Goal: Task Accomplishment & Management: Manage account settings

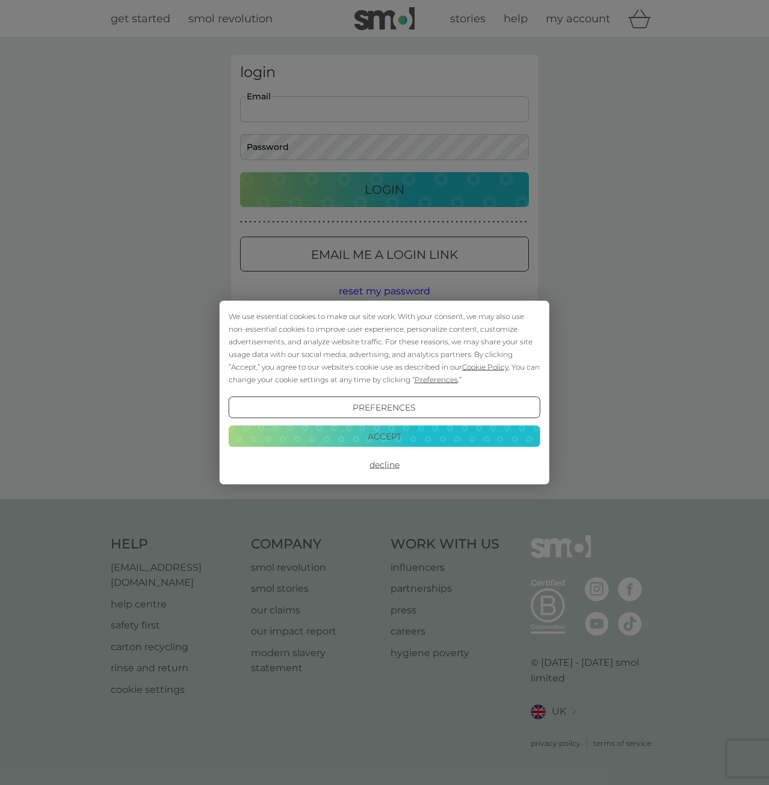
drag, startPoint x: 313, startPoint y: 104, endPoint x: 324, endPoint y: 122, distance: 21.1
click at [313, 104] on body "We use essential cookies to make our site work. With your consent, we may also …" at bounding box center [384, 392] width 769 height 785
type input "[EMAIL_ADDRESS][DOMAIN_NAME]"
click at [297, 143] on div "We use essential cookies to make our site work. With your consent, we may also …" at bounding box center [384, 392] width 769 height 785
click at [380, 440] on button "Accept" at bounding box center [385, 436] width 312 height 22
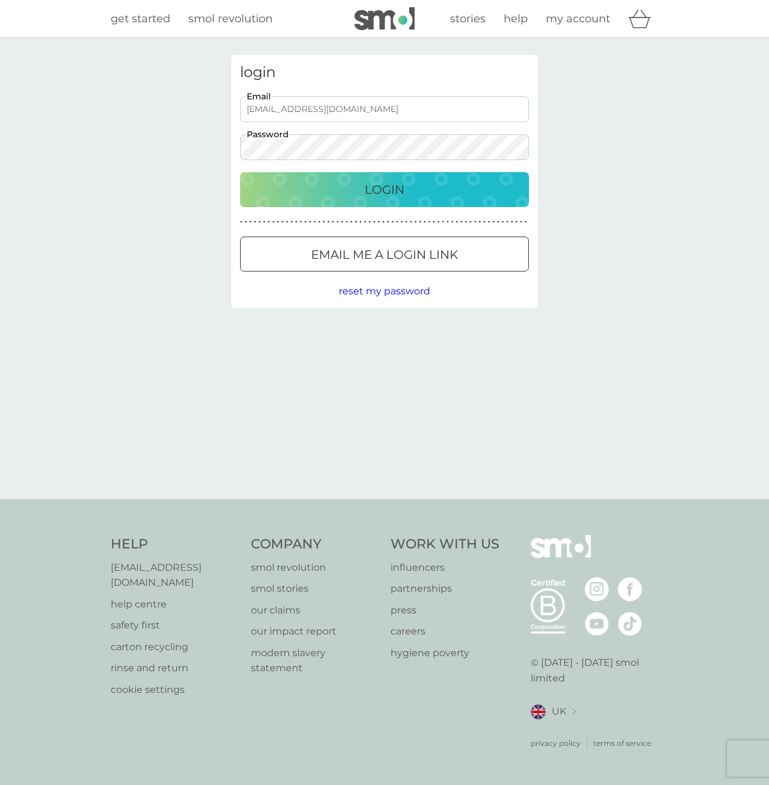
click at [346, 180] on div "Login" at bounding box center [384, 189] width 265 height 19
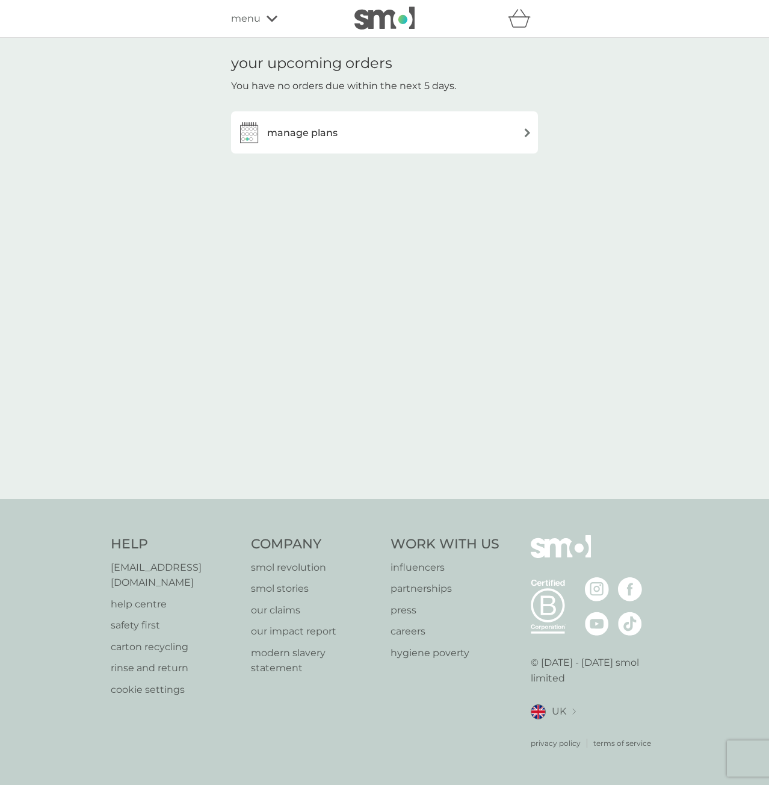
click at [334, 128] on h3 "manage plans" at bounding box center [302, 133] width 70 height 16
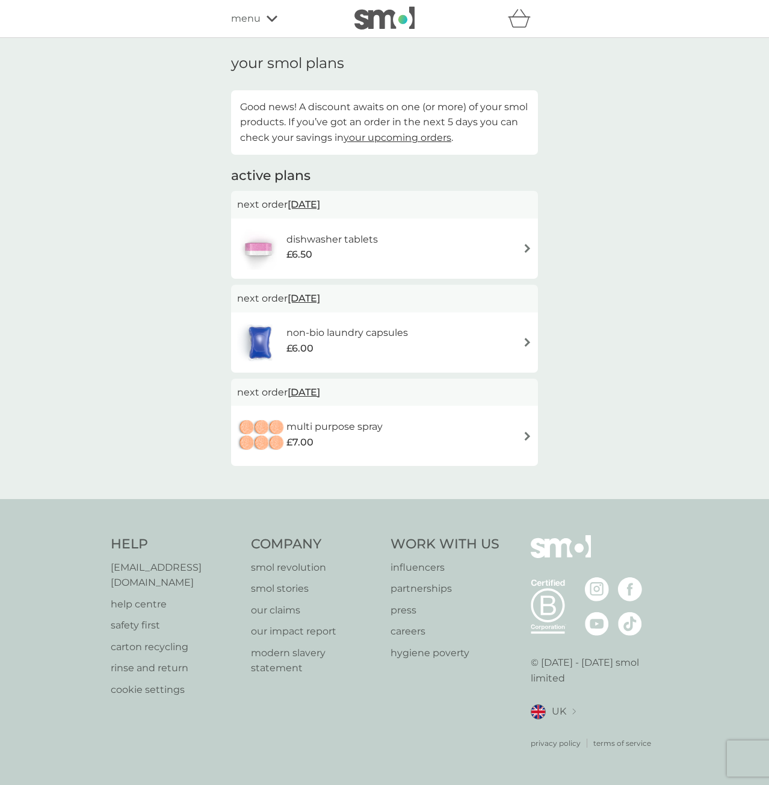
click at [382, 137] on span "your upcoming orders" at bounding box center [398, 137] width 108 height 11
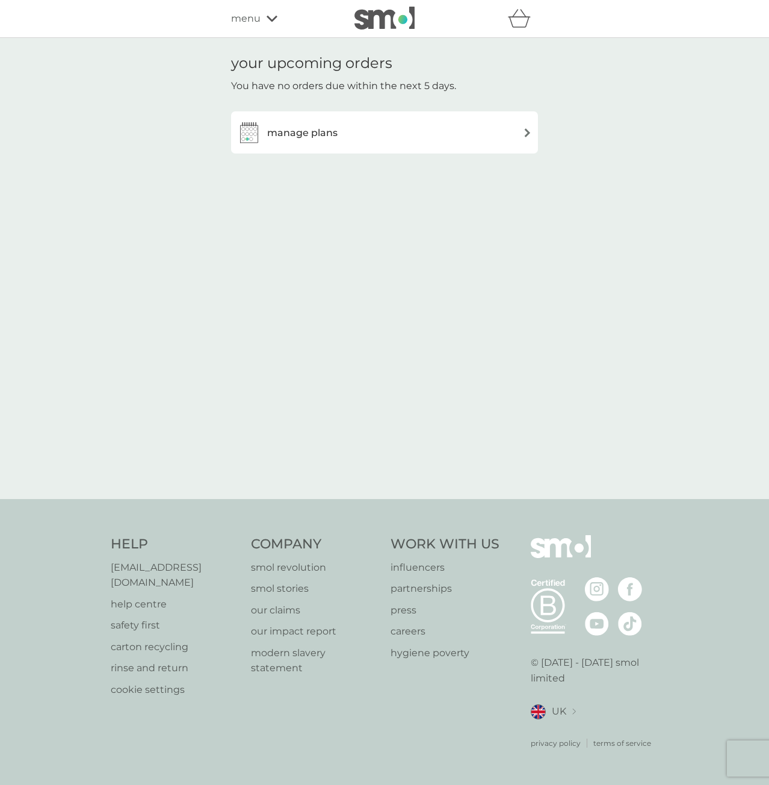
click at [382, 137] on div "manage plans" at bounding box center [384, 132] width 295 height 24
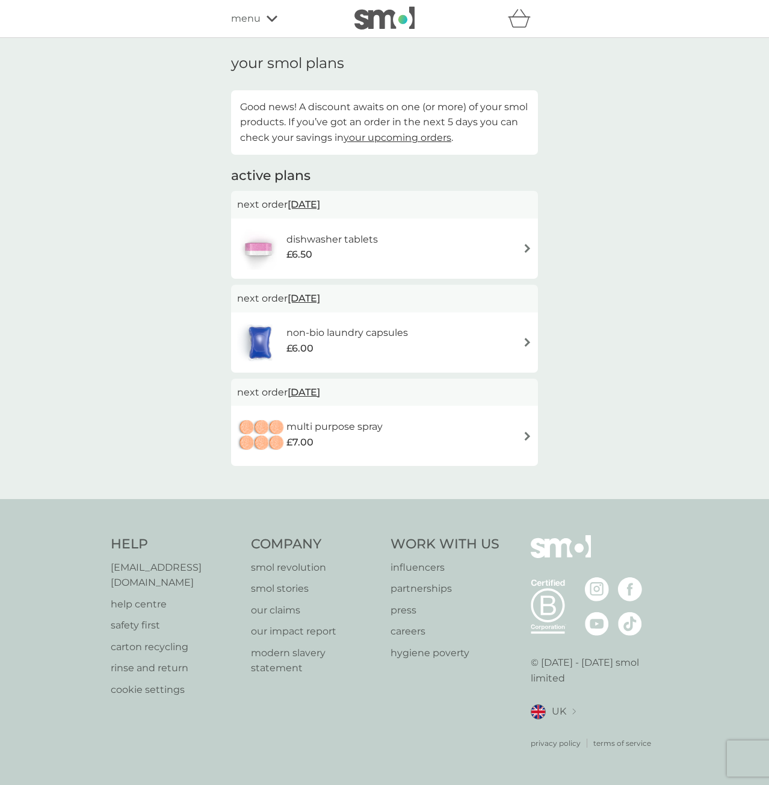
click at [400, 258] on div "dishwasher tablets £6.50" at bounding box center [384, 249] width 295 height 42
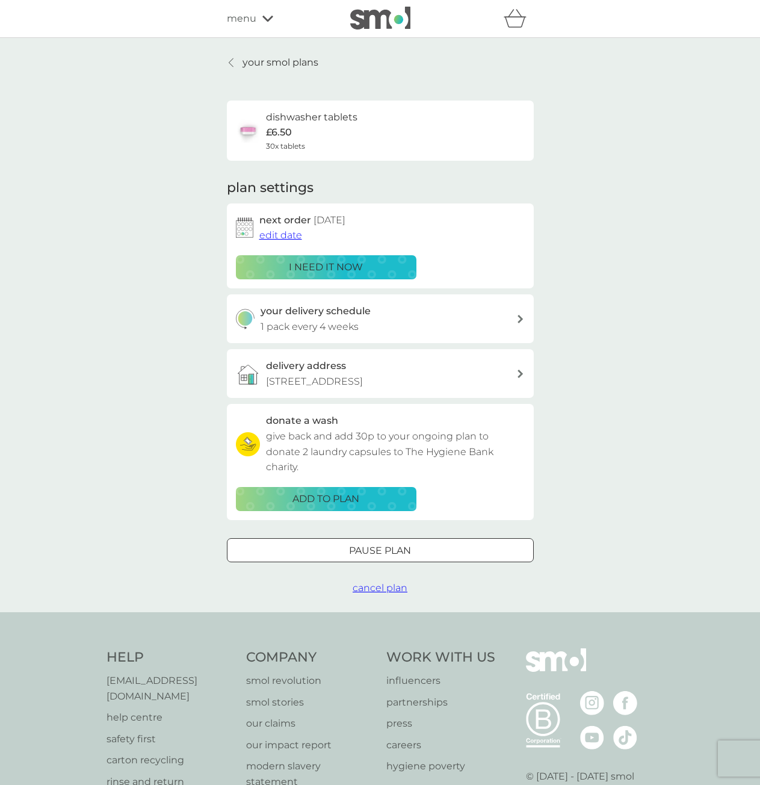
click at [354, 320] on p "1 pack every 4 weeks" at bounding box center [310, 327] width 98 height 16
select select "28"
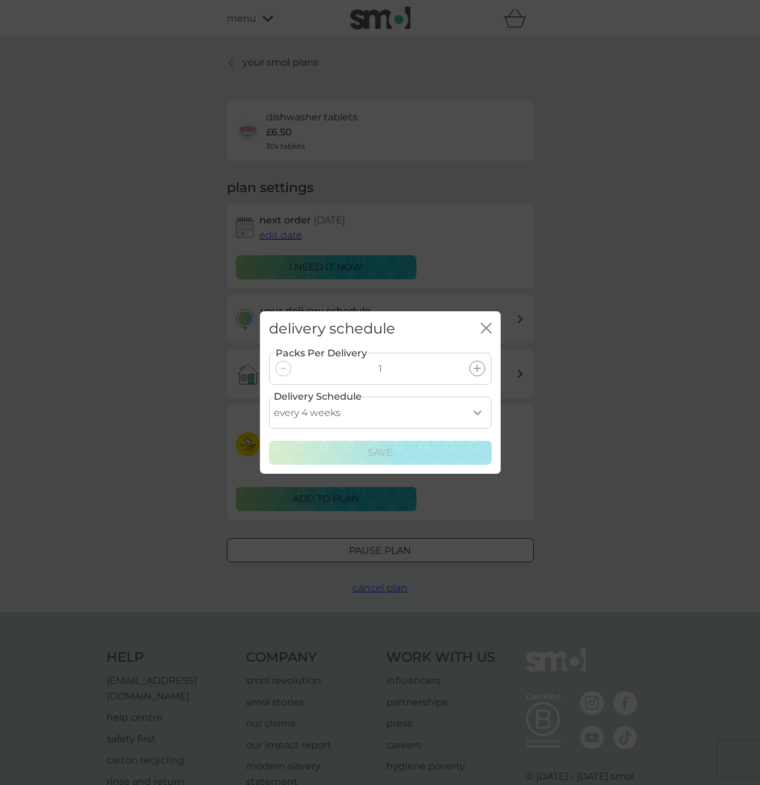
click at [434, 415] on select "every 1 week every 2 weeks every 3 weeks every 4 weeks every 5 weeks every 6 we…" at bounding box center [380, 413] width 223 height 32
click at [485, 326] on icon "close" at bounding box center [486, 328] width 11 height 11
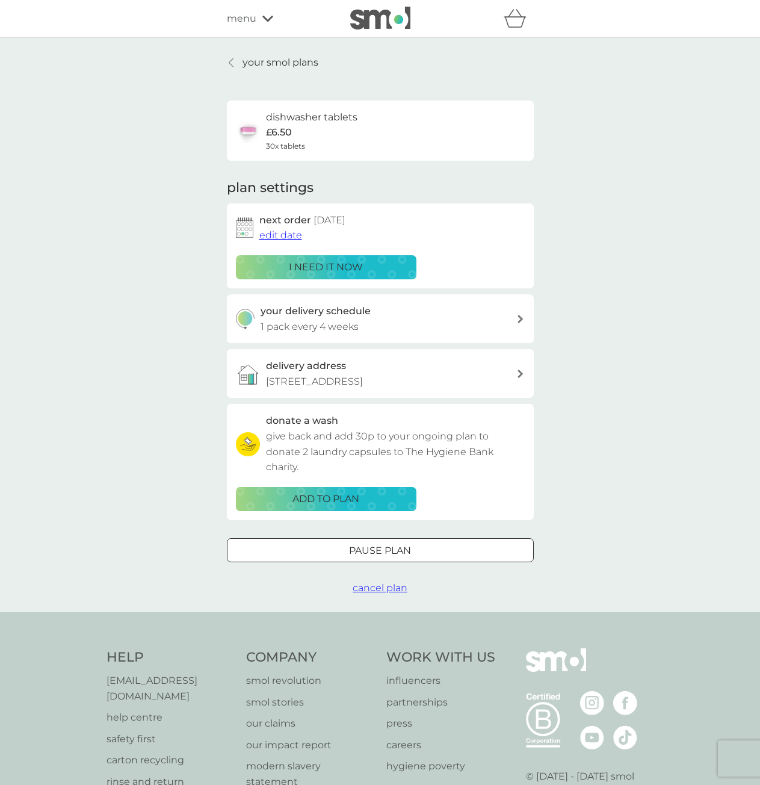
scroll to position [60, 0]
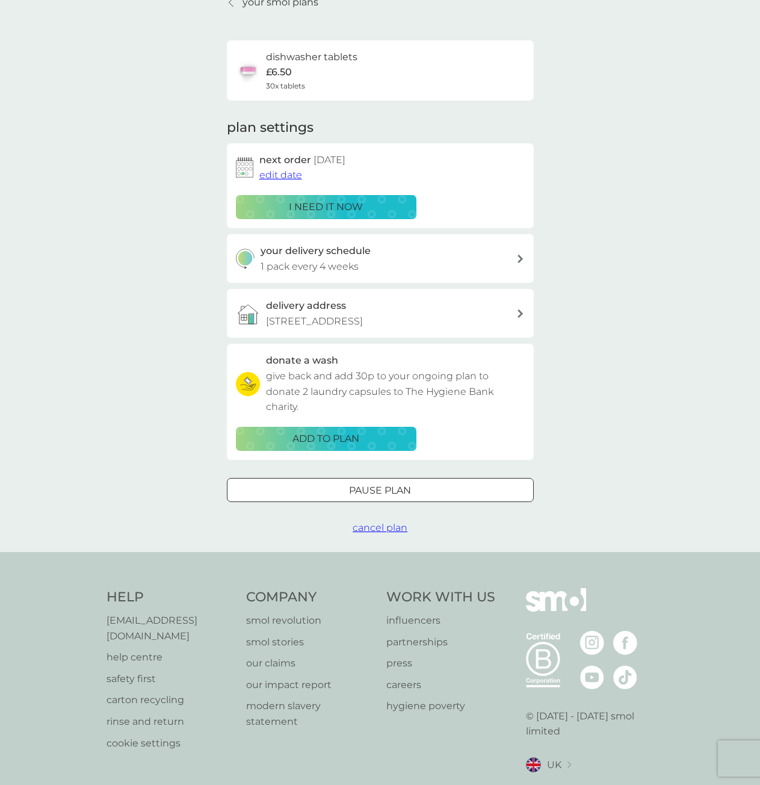
click at [424, 487] on div "Pause plan" at bounding box center [381, 491] width 306 height 16
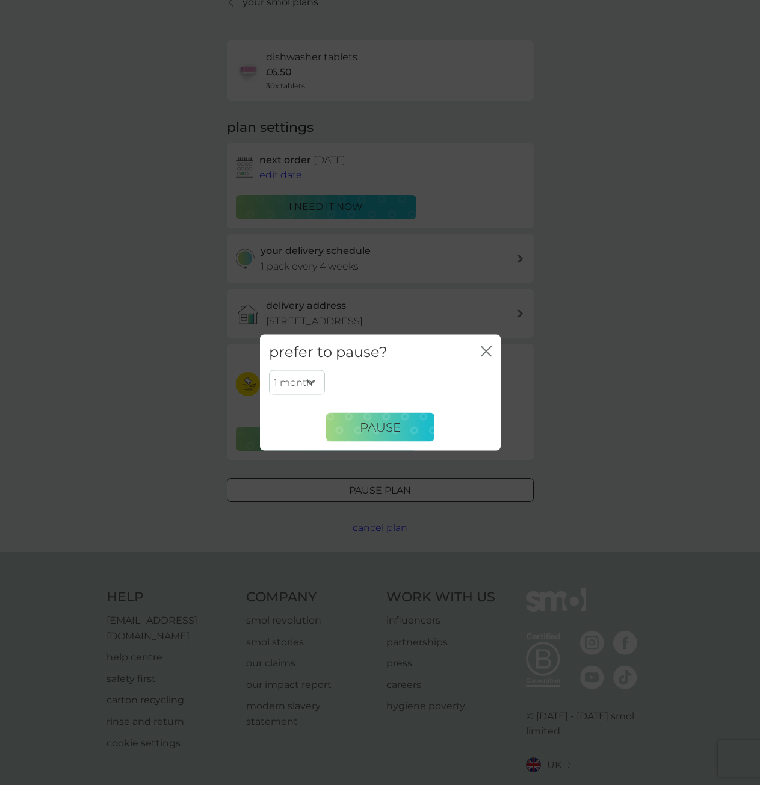
click at [313, 375] on select "1 month 2 months 3 months 4 months 5 months 6 months" at bounding box center [297, 382] width 56 height 25
select select "6"
click at [269, 370] on select "1 month 2 months 3 months 4 months 5 months 6 months" at bounding box center [297, 382] width 56 height 25
click at [399, 439] on button "Pause" at bounding box center [380, 427] width 108 height 29
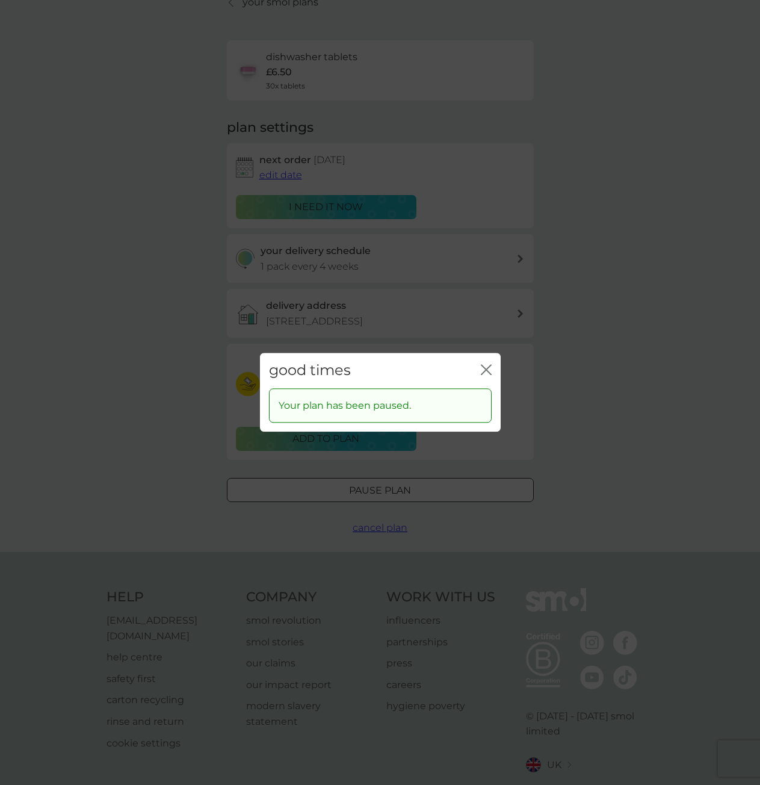
click at [486, 368] on icon "close" at bounding box center [486, 369] width 11 height 11
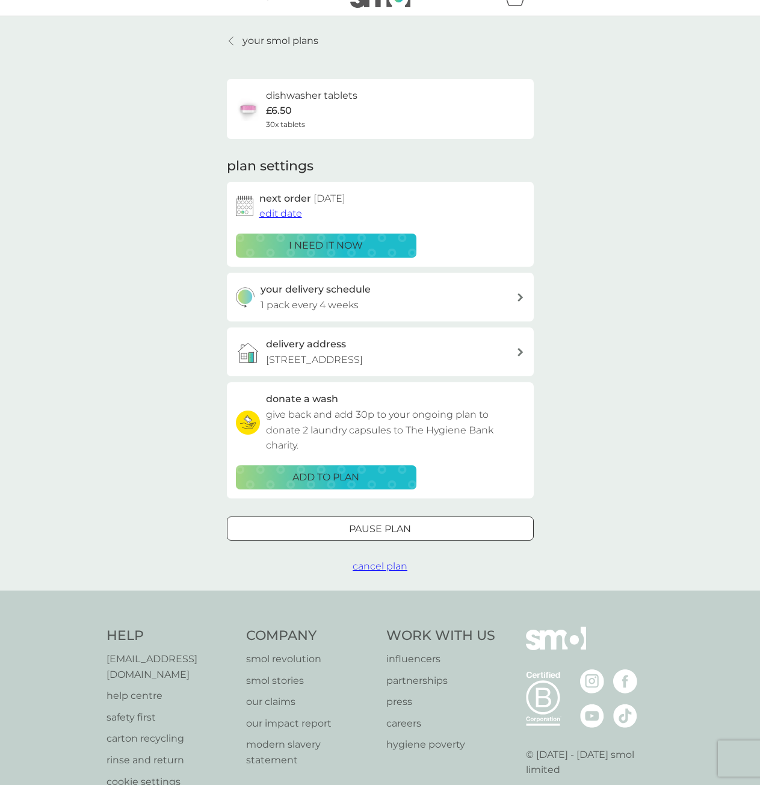
scroll to position [0, 0]
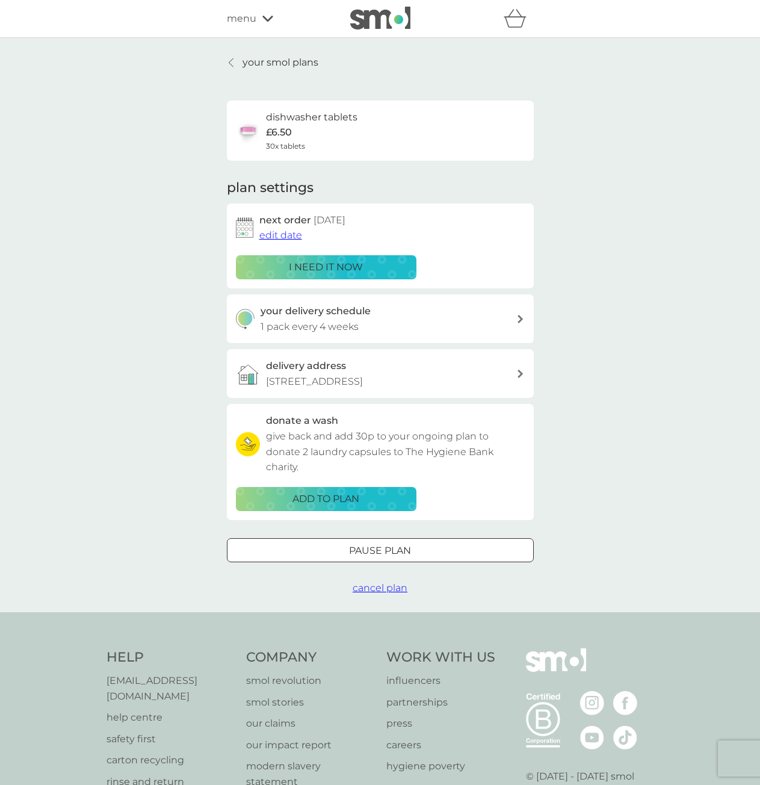
click at [400, 550] on div at bounding box center [380, 550] width 43 height 13
select select "6"
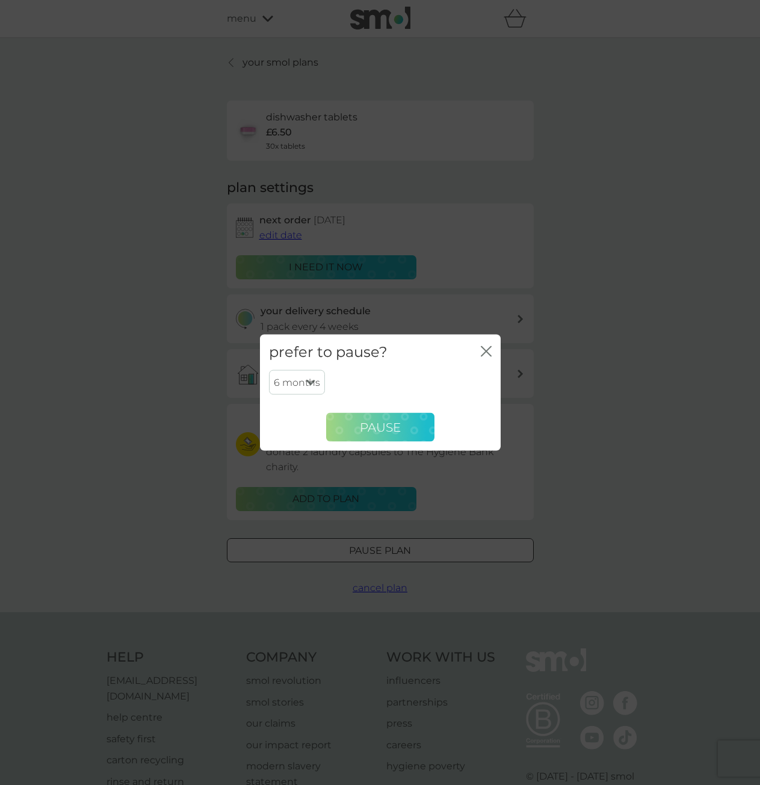
click at [385, 432] on span "Pause" at bounding box center [380, 427] width 41 height 14
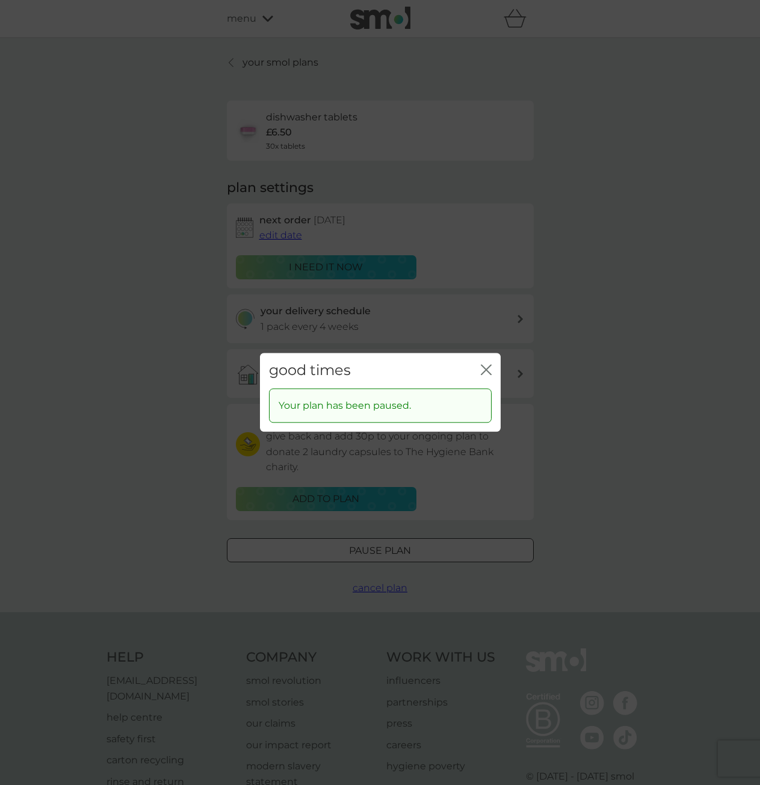
click at [484, 373] on icon "close" at bounding box center [484, 370] width 5 height 10
